Goal: Task Accomplishment & Management: Use online tool/utility

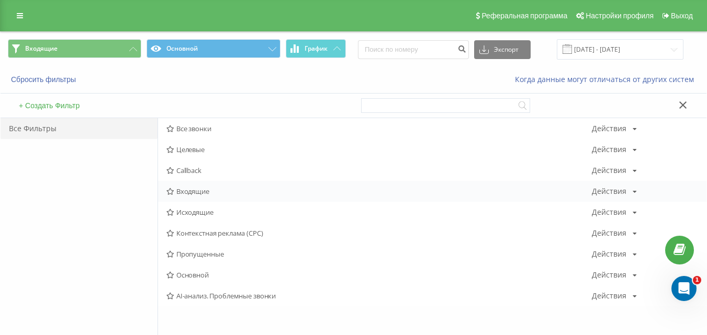
click at [197, 191] on span "Входящие" at bounding box center [378, 191] width 425 height 7
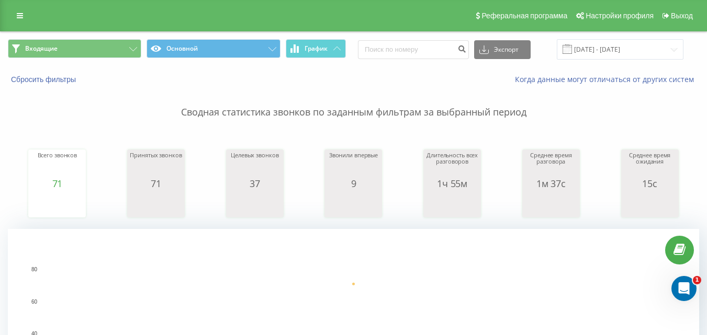
click at [116, 38] on div "Входящие Основной График Экспорт .csv .xls .xlsx [DATE] - [DATE]" at bounding box center [354, 49] width 706 height 35
click at [111, 49] on button "Входящие" at bounding box center [74, 48] width 133 height 19
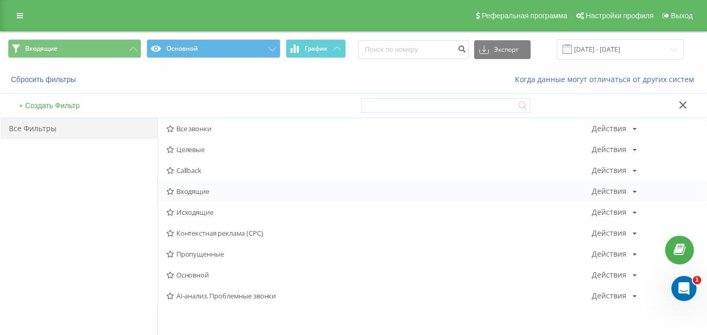
click at [203, 190] on span "Входящие" at bounding box center [378, 191] width 425 height 7
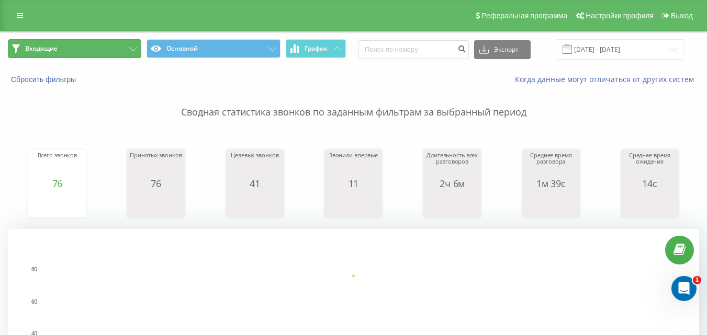
click at [121, 48] on button "Входящие" at bounding box center [74, 48] width 133 height 19
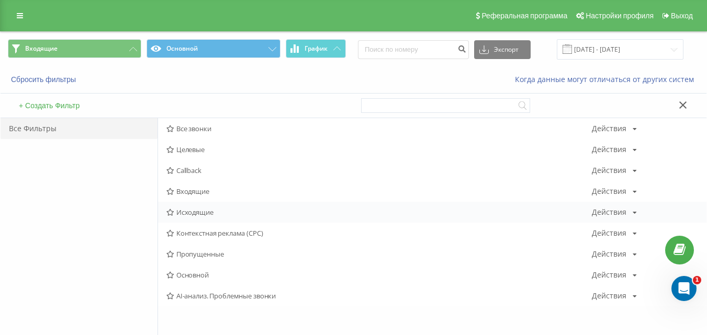
click at [203, 212] on span "Исходящие" at bounding box center [378, 212] width 425 height 7
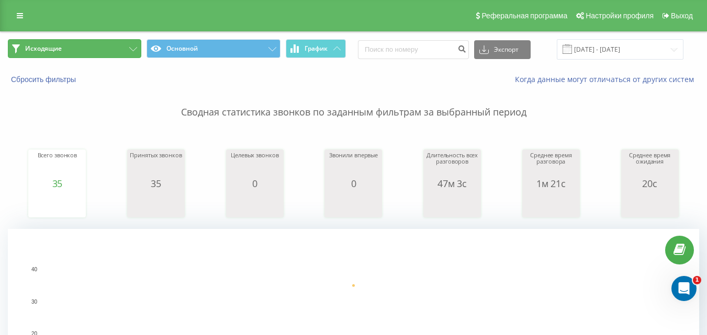
click at [135, 50] on icon at bounding box center [133, 49] width 8 height 4
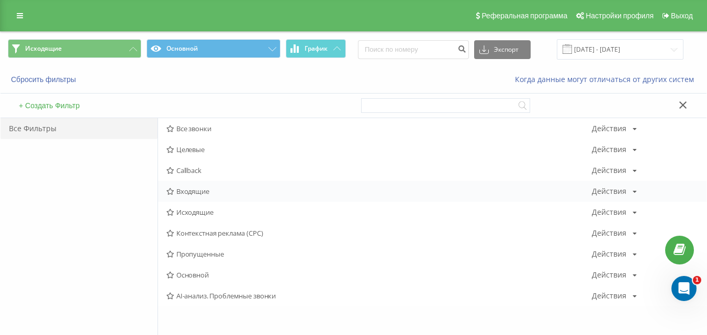
click at [192, 191] on span "Входящие" at bounding box center [378, 191] width 425 height 7
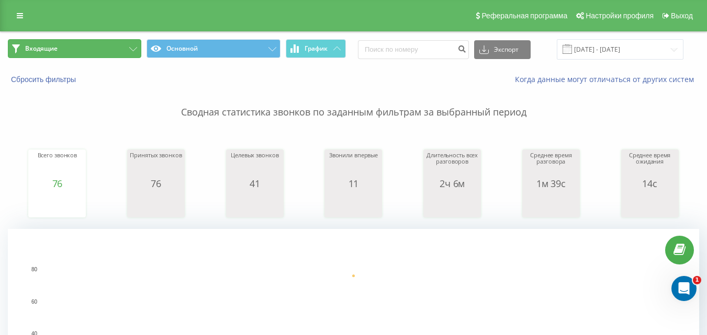
click at [121, 55] on button "Входящие" at bounding box center [74, 48] width 133 height 19
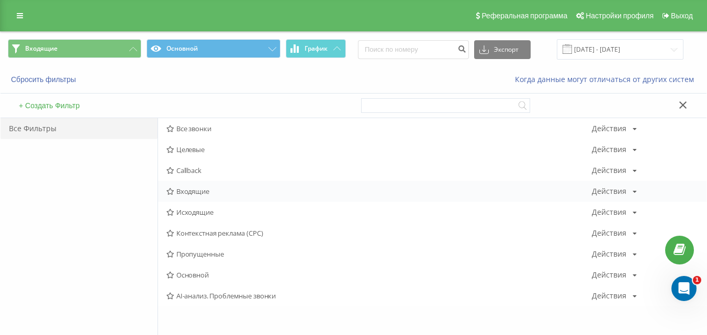
click at [186, 191] on span "Входящие" at bounding box center [378, 191] width 425 height 7
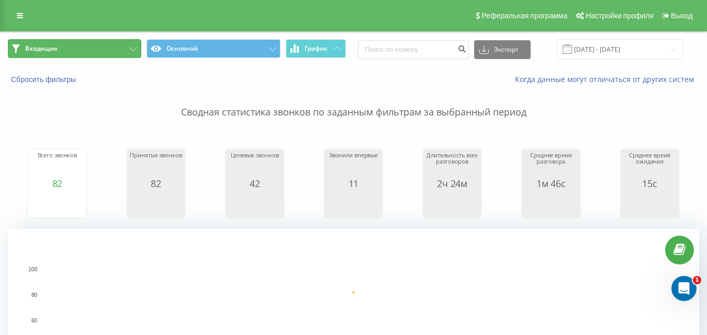
click at [131, 49] on icon at bounding box center [133, 49] width 8 height 4
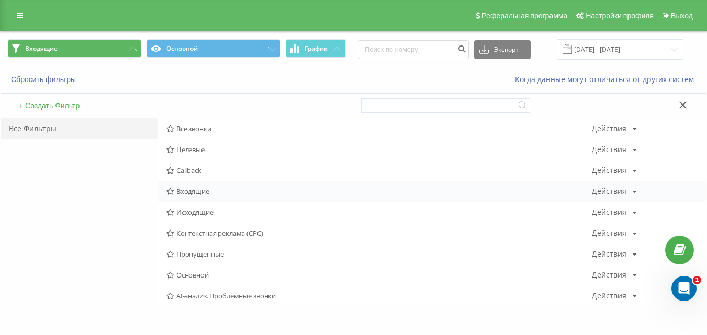
click at [197, 190] on span "Входящие" at bounding box center [378, 191] width 425 height 7
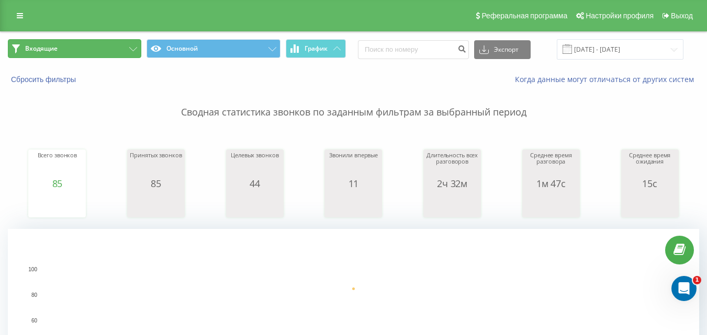
click at [121, 51] on button "Входящие" at bounding box center [74, 48] width 133 height 19
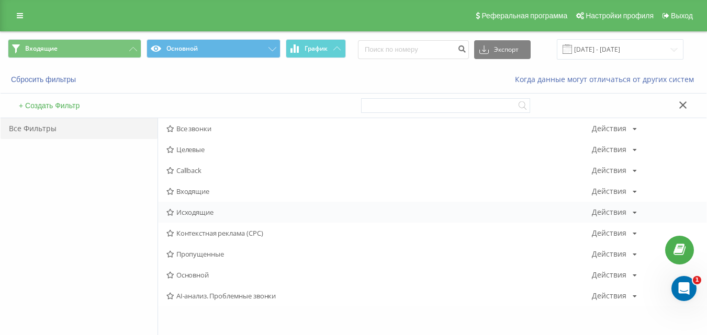
click at [198, 209] on span "Исходящие" at bounding box center [378, 212] width 425 height 7
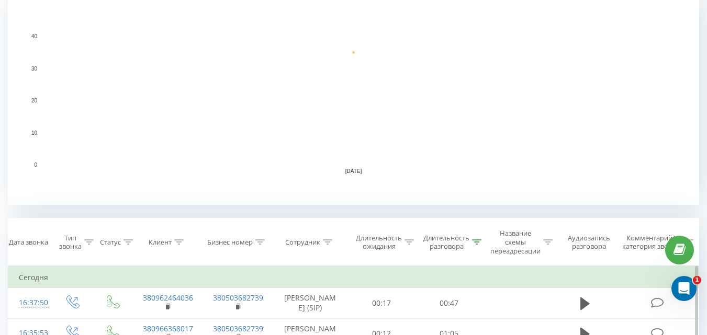
scroll to position [262, 0]
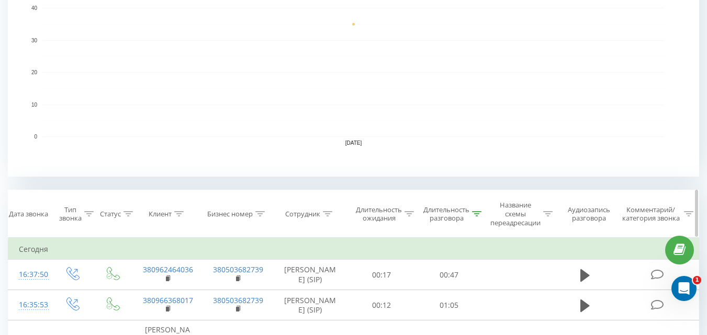
click at [479, 209] on div "Длительность разговора" at bounding box center [452, 215] width 58 height 18
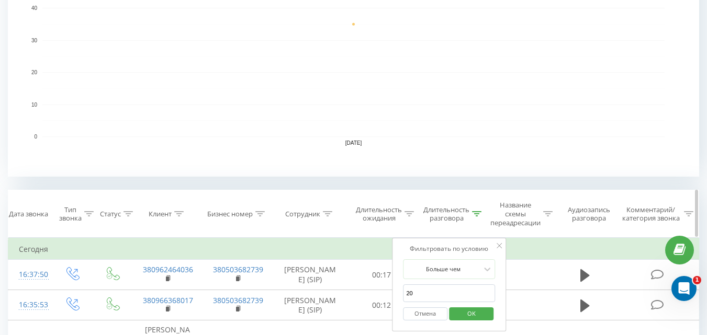
click at [477, 216] on icon at bounding box center [476, 213] width 9 height 5
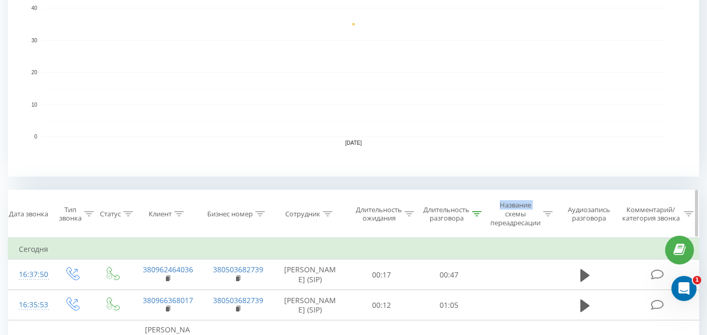
click at [477, 216] on icon at bounding box center [476, 213] width 9 height 5
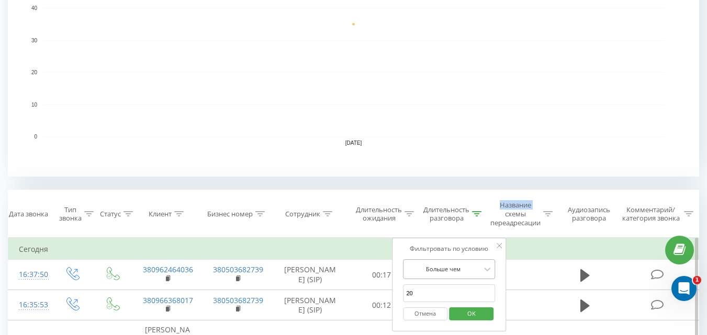
click at [452, 272] on div "Больше чем" at bounding box center [449, 269] width 92 height 20
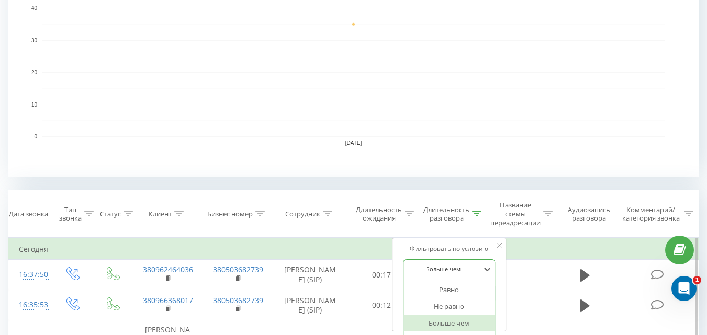
scroll to position [311, 0]
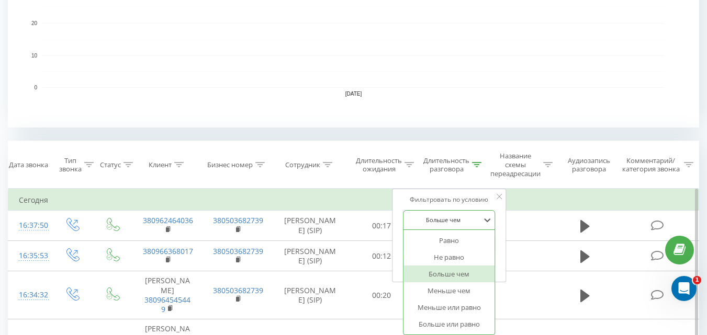
click at [452, 273] on div "Больше чем" at bounding box center [448, 274] width 91 height 17
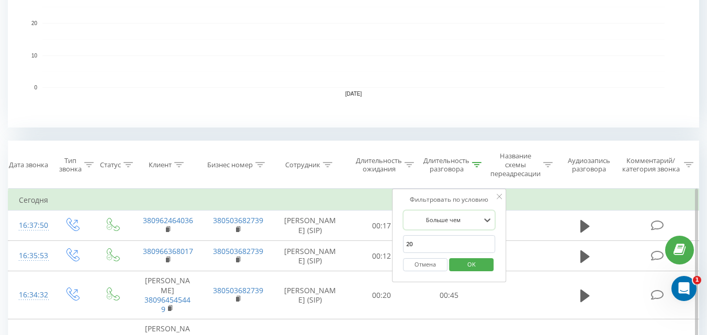
click at [465, 266] on span "OK" at bounding box center [471, 264] width 29 height 16
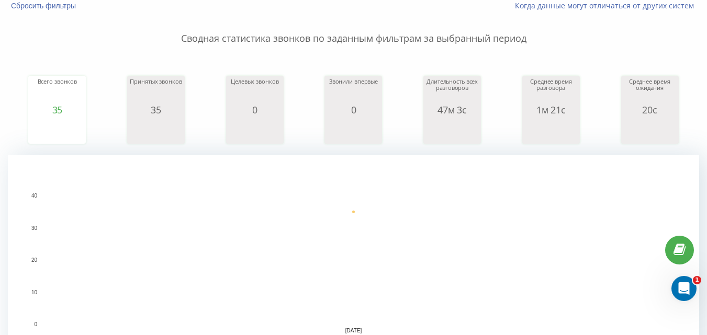
scroll to position [0, 0]
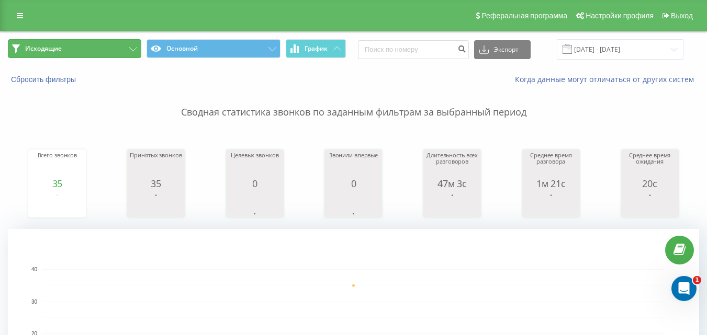
click at [108, 51] on button "Исходящие" at bounding box center [74, 48] width 133 height 19
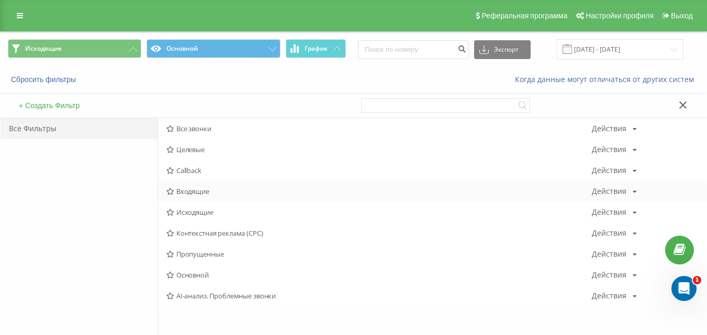
click at [196, 189] on span "Входящие" at bounding box center [378, 191] width 425 height 7
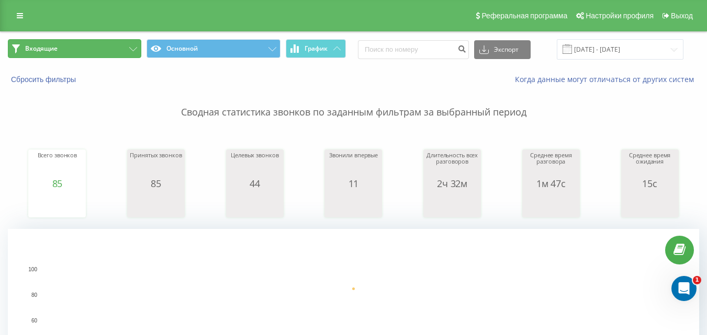
click at [85, 51] on button "Входящие" at bounding box center [74, 48] width 133 height 19
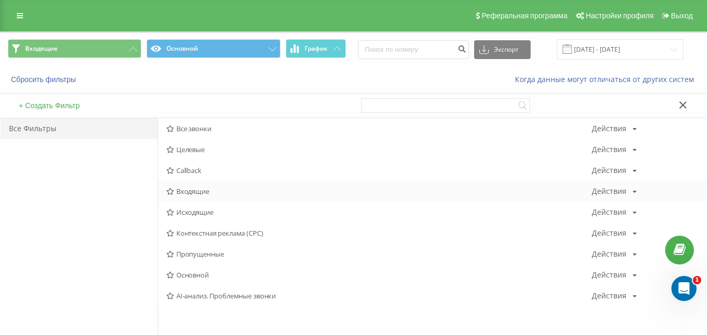
click at [194, 188] on span "Входящие" at bounding box center [378, 191] width 425 height 7
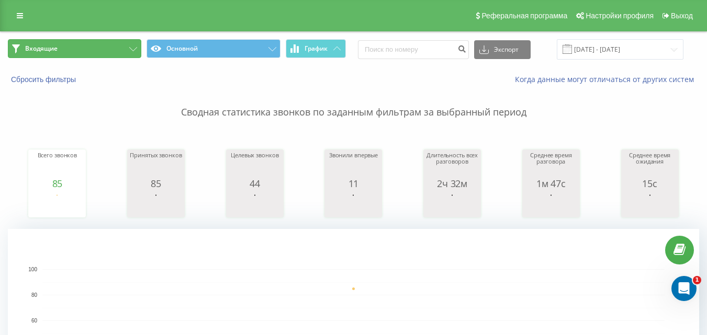
click at [127, 47] on button "Входящие" at bounding box center [74, 48] width 133 height 19
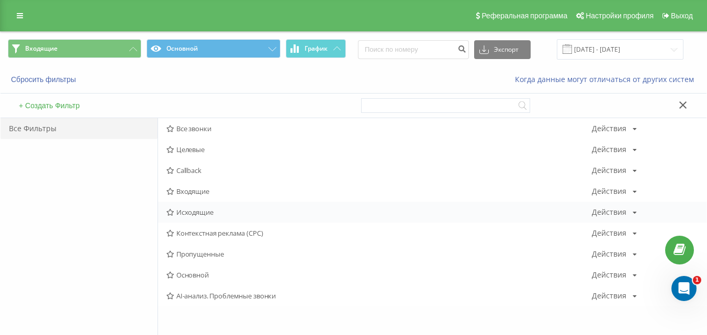
click at [190, 211] on span "Исходящие" at bounding box center [378, 212] width 425 height 7
